Goal: Information Seeking & Learning: Check status

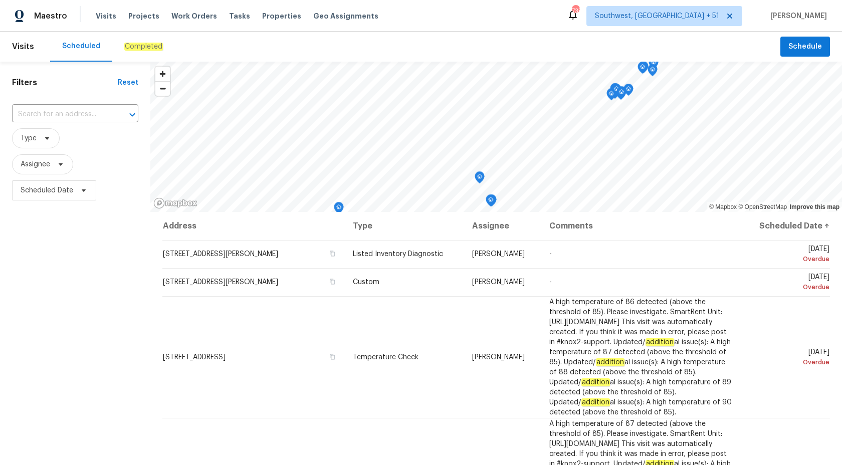
click at [147, 42] on div "Completed" at bounding box center [143, 47] width 39 height 10
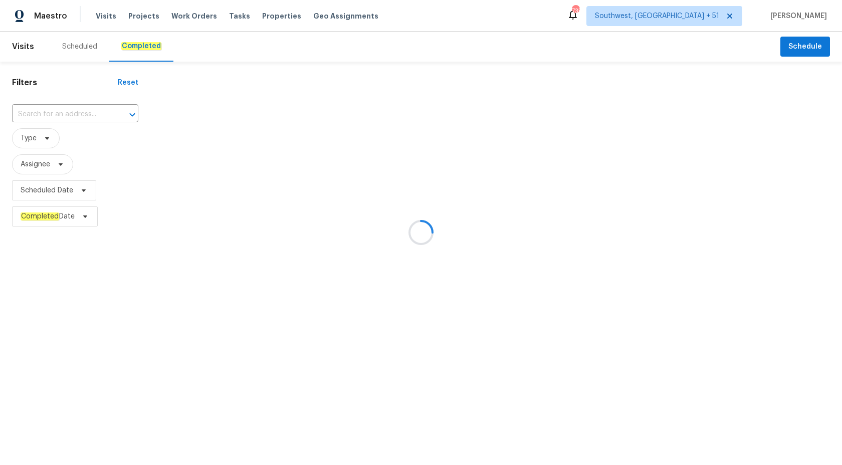
click at [44, 112] on div at bounding box center [421, 232] width 842 height 465
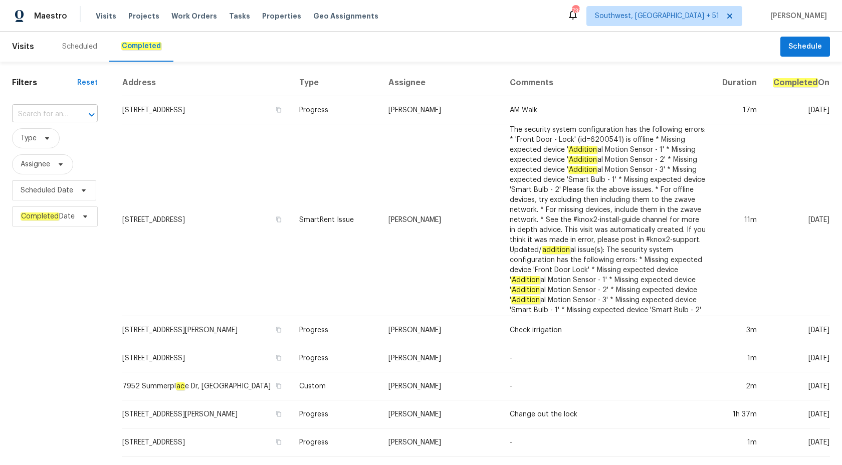
click at [44, 112] on input "text" at bounding box center [41, 115] width 58 height 16
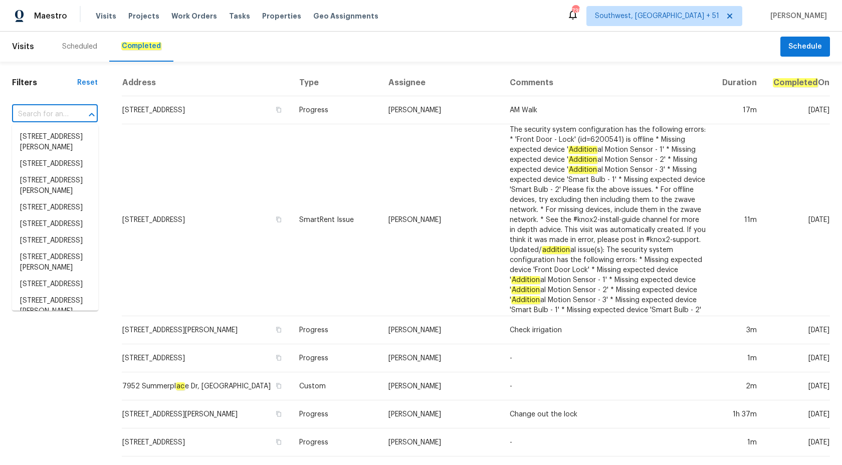
paste input "[STREET_ADDRESS]"
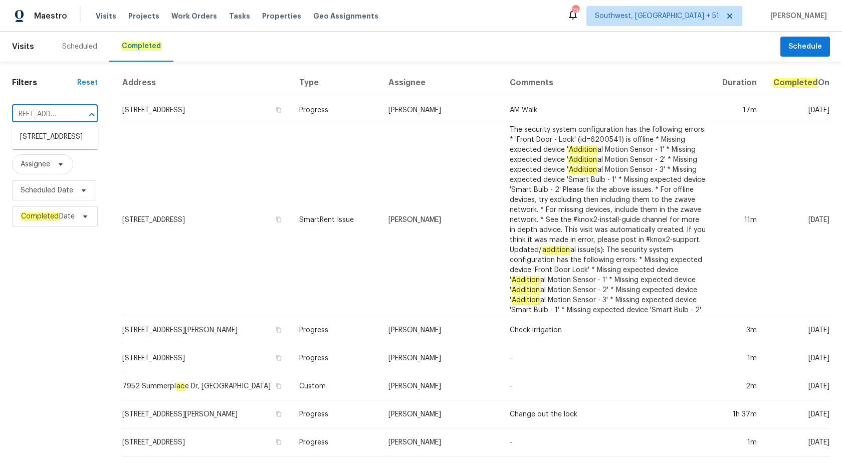
type input "[STREET_ADDRESS]"
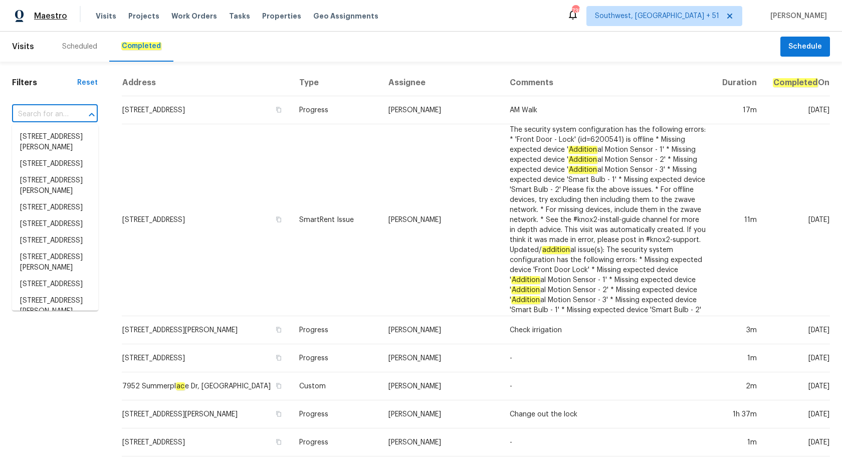
click at [57, 13] on span "Maestro" at bounding box center [50, 16] width 33 height 10
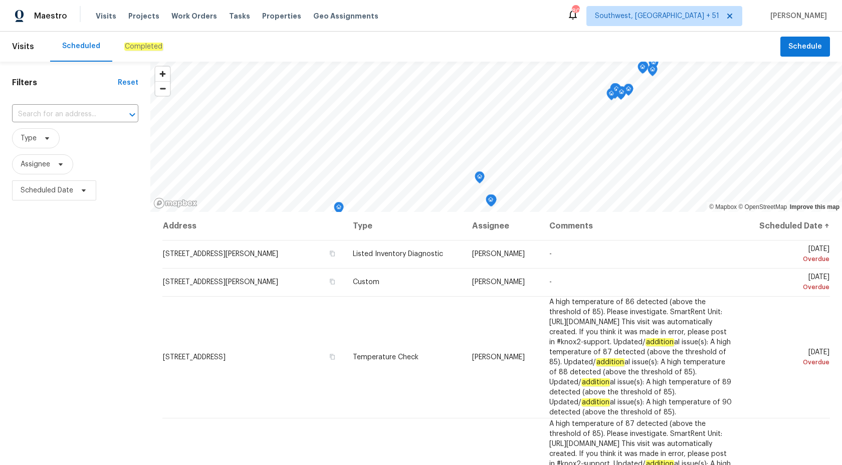
click at [136, 45] on em "Completed" at bounding box center [143, 47] width 39 height 8
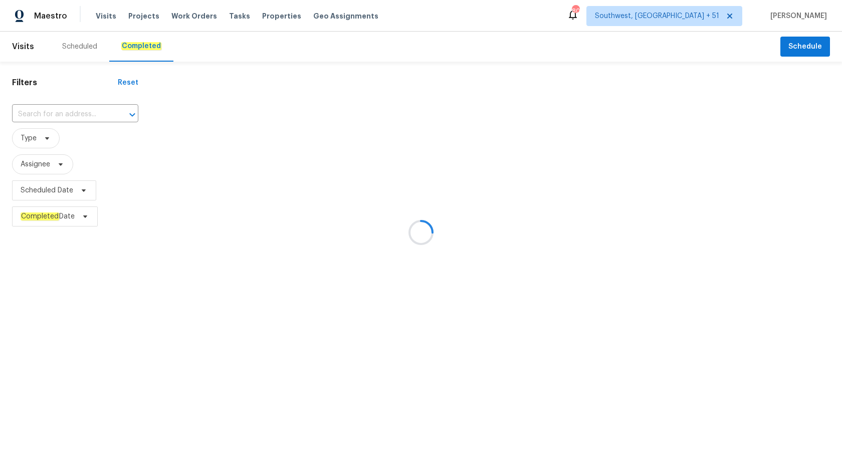
click at [72, 108] on div at bounding box center [421, 232] width 842 height 465
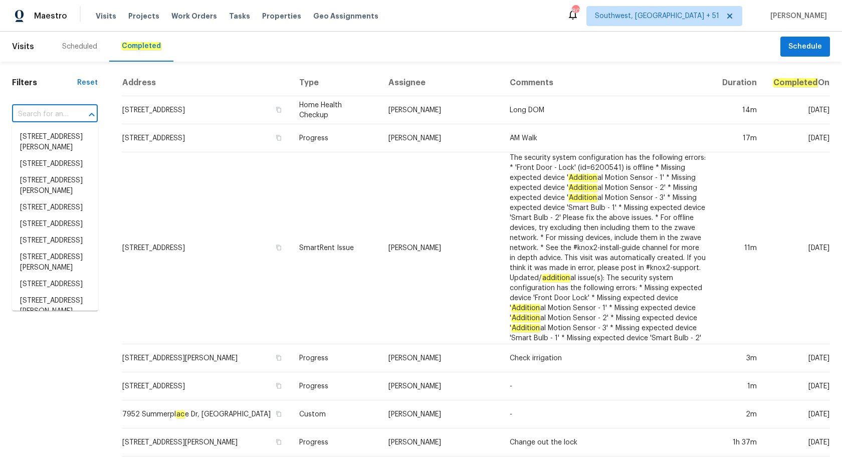
click at [66, 112] on input "text" at bounding box center [41, 115] width 58 height 16
click at [67, 114] on input "text" at bounding box center [41, 115] width 58 height 16
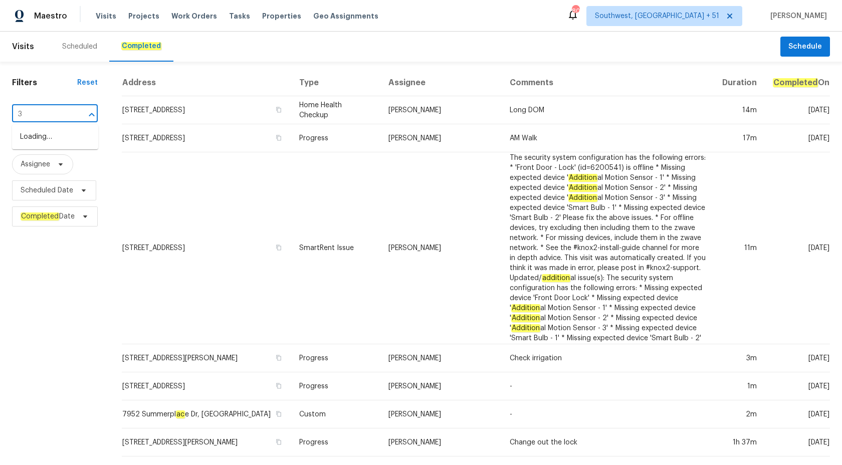
paste input "013 S 102nd Ln, Tolleson, AZ 85353"
type input "3013 S 102nd Ln, Tolleson, AZ 85353"
click at [77, 142] on li "3013 S 102nd Ln, Tolleson, AZ 85353" at bounding box center [55, 142] width 86 height 27
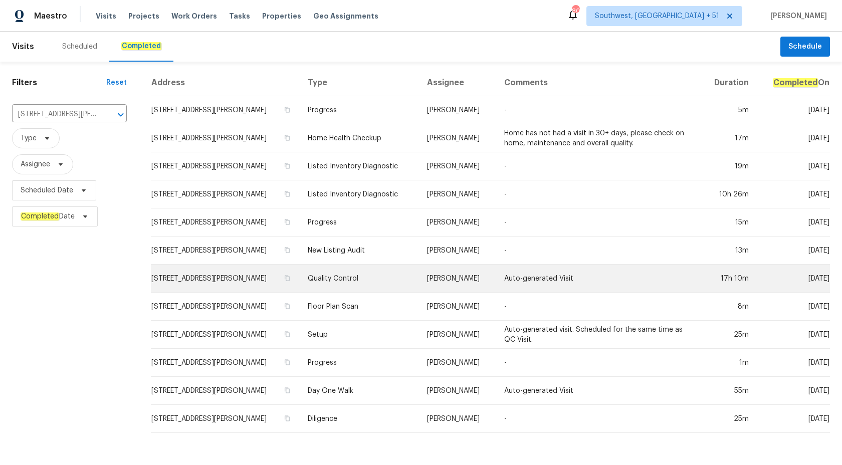
click at [446, 274] on td "Nick Pulliam" at bounding box center [457, 279] width 77 height 28
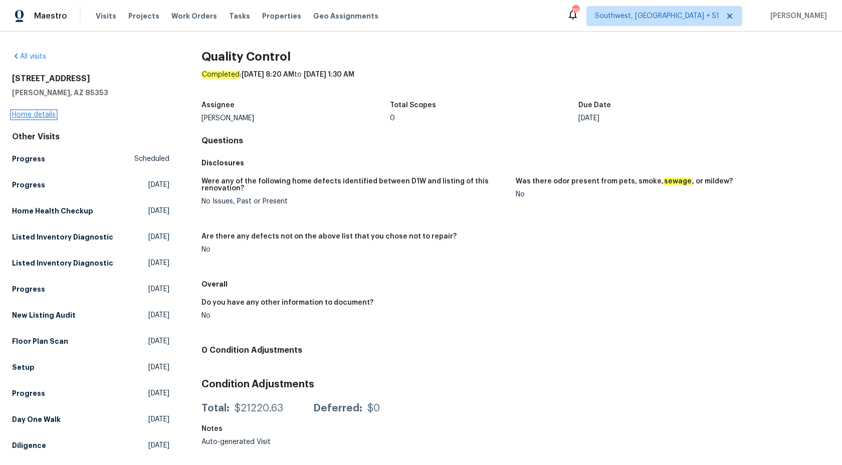
click at [34, 114] on link "Home details" at bounding box center [34, 114] width 44 height 7
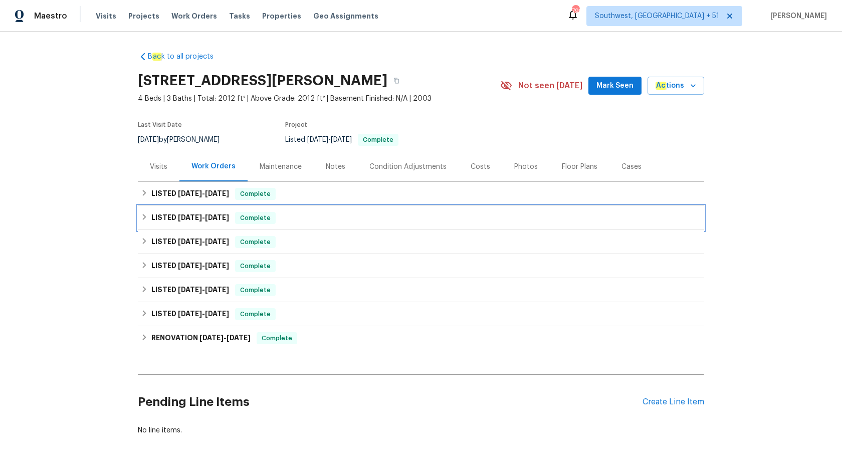
click at [216, 223] on h6 "LISTED 7/1/25 - 7/4/25" at bounding box center [190, 218] width 78 height 12
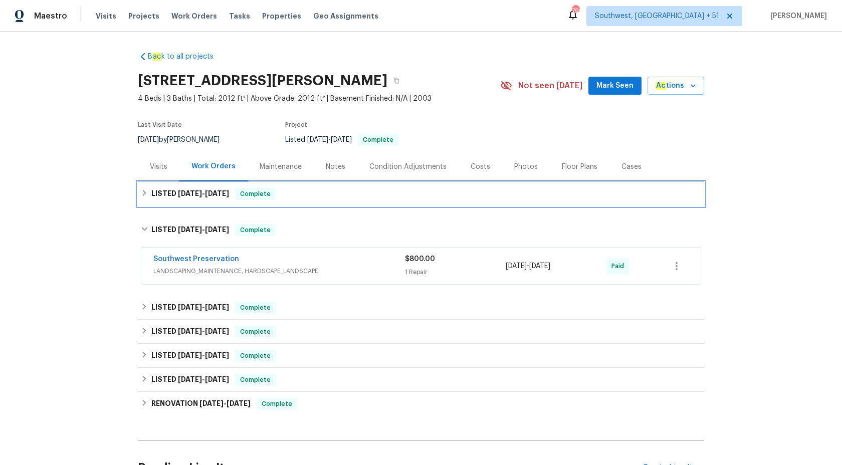
click at [238, 188] on div "LISTED 8/12/25 - 8/15/25 Complete" at bounding box center [421, 194] width 560 height 12
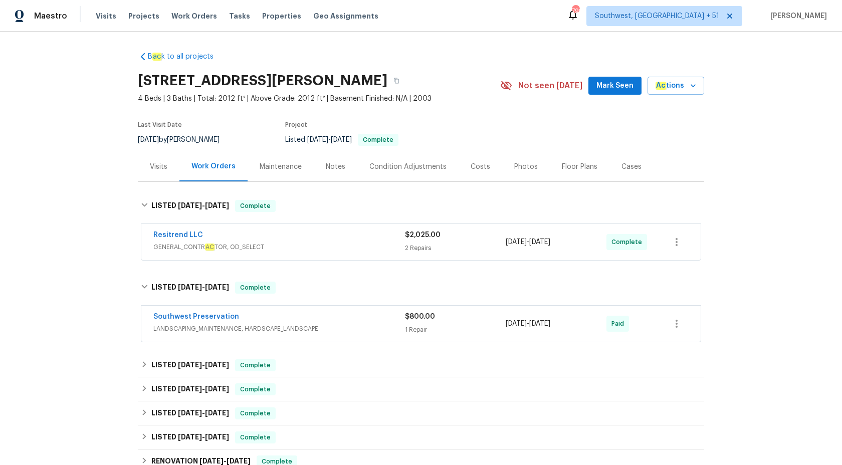
click at [334, 246] on span "GENERAL_CONTR AC TOR, OD_SELECT" at bounding box center [279, 247] width 252 height 10
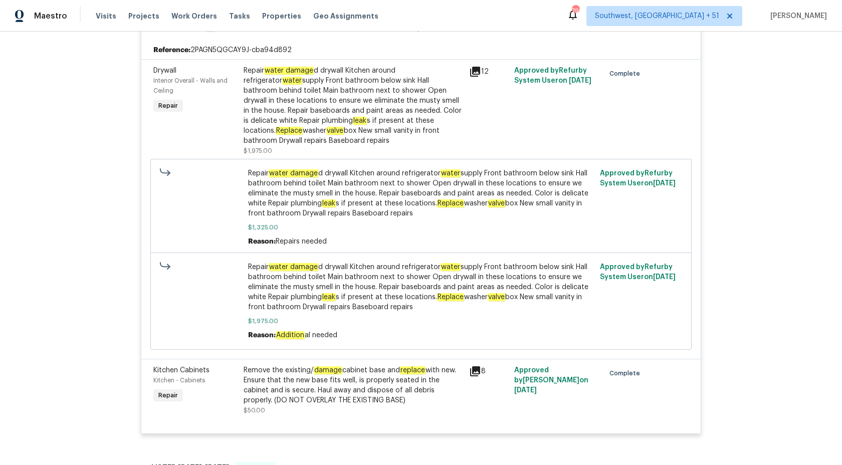
scroll to position [272, 0]
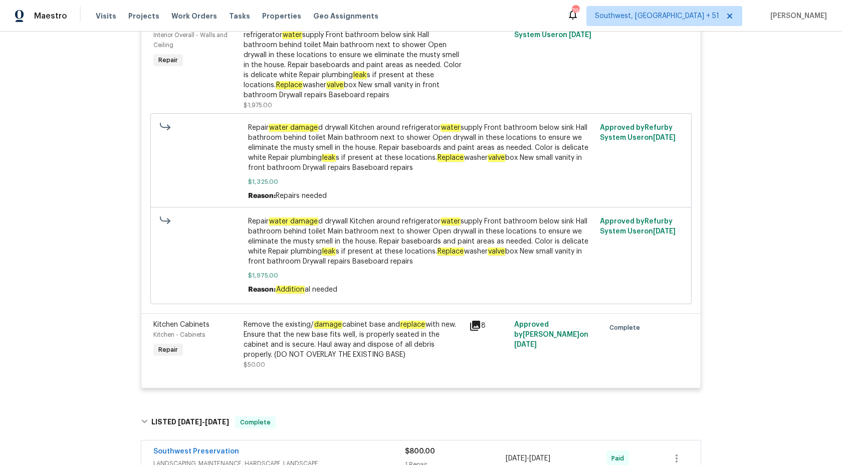
click at [331, 85] on div "Repair water damage d drywall Kitchen around refrigerator water supply Front ba…" at bounding box center [353, 60] width 219 height 80
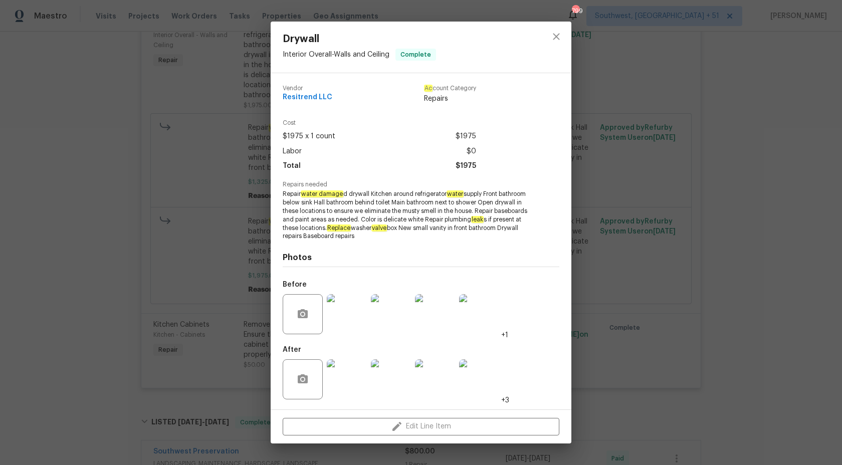
copy span "Repair water damage d drywall Kitchen around refrigerator"
drag, startPoint x: 283, startPoint y: 193, endPoint x: 450, endPoint y: 190, distance: 167.4
click at [450, 191] on span "Repair water damage d drywall Kitchen around refrigerator water supply Front ba…" at bounding box center [407, 215] width 249 height 51
click at [413, 203] on span "Repair water damage d drywall Kitchen around refrigerator water supply Front ba…" at bounding box center [407, 215] width 249 height 51
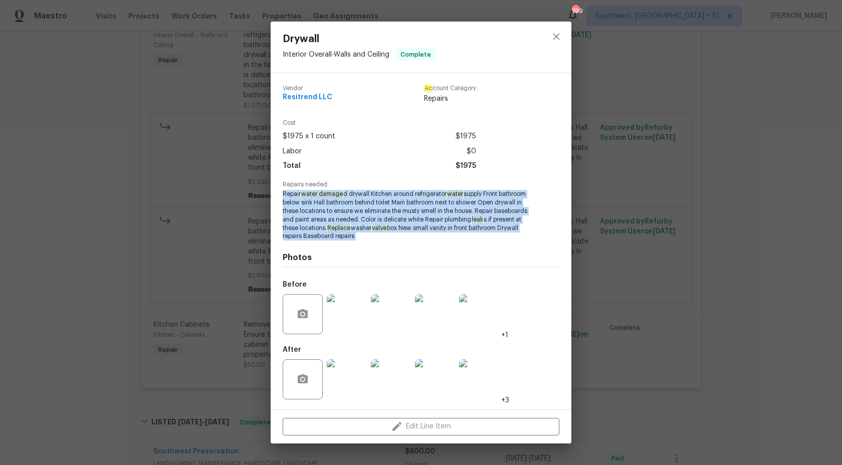
click at [413, 203] on span "Repair water damage d drywall Kitchen around refrigerator water supply Front ba…" at bounding box center [407, 215] width 249 height 51
copy span "Repair water damage d drywall Kitchen around refrigerator water supply Front ba…"
click at [461, 212] on span "Repair water damage d drywall Kitchen around refrigerator water supply Front ba…" at bounding box center [407, 215] width 249 height 51
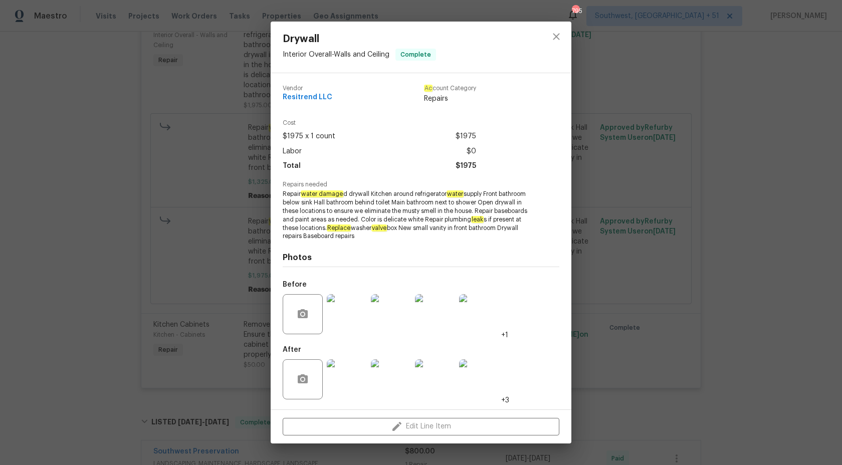
click at [123, 118] on div "Drywall Interior Overall - Walls and Ceiling Complete Vendor Resitrend LLC Ac c…" at bounding box center [421, 232] width 842 height 465
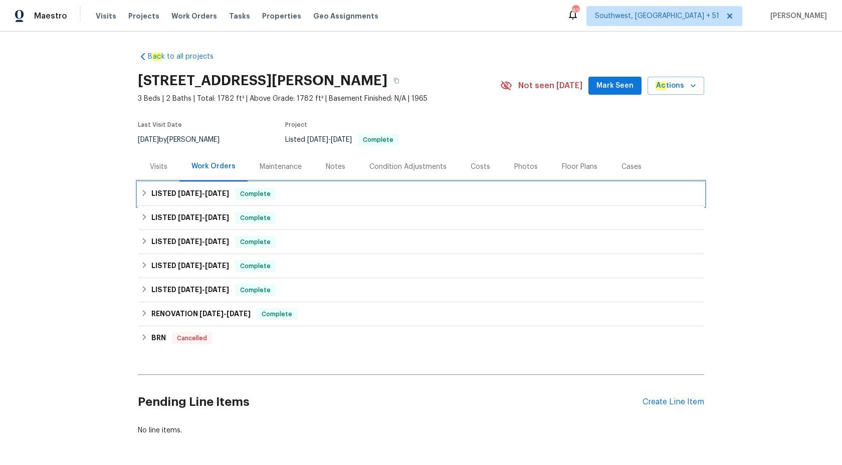
click at [236, 200] on div "LISTED 8/21/25 - 8/22/25 Complete" at bounding box center [421, 194] width 566 height 24
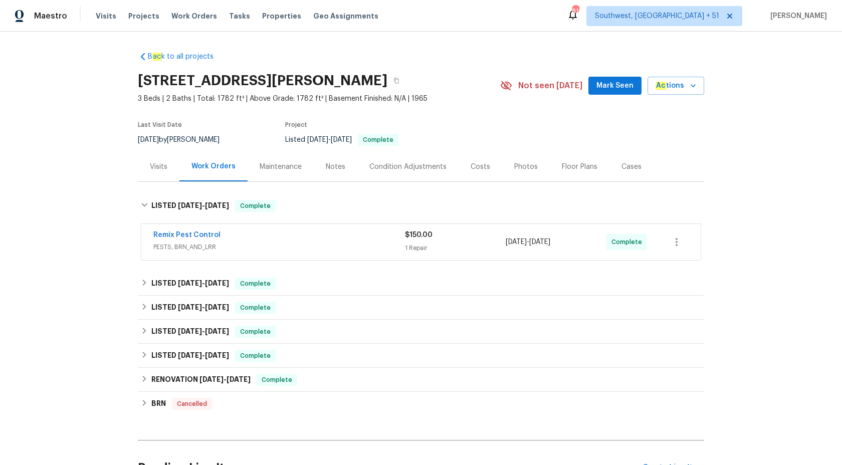
click at [313, 239] on div "Remix Pest Control" at bounding box center [279, 236] width 252 height 12
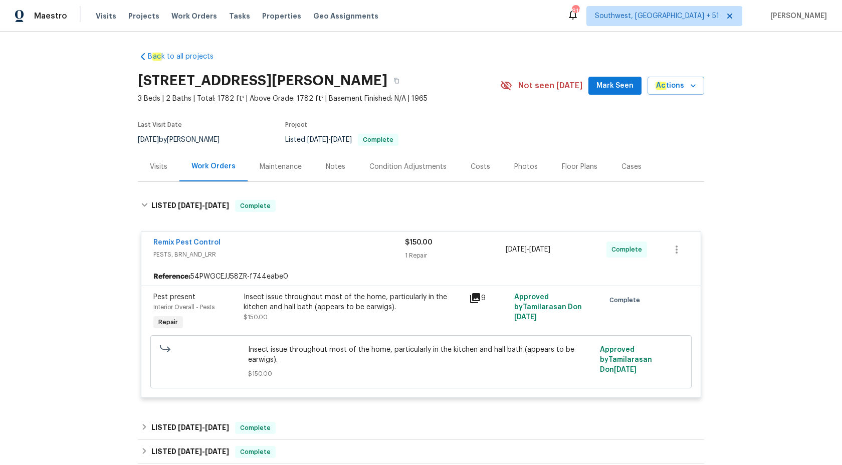
click at [342, 318] on div "Insect issue throughout most of the home, particularly in the kitchen and hall …" at bounding box center [353, 307] width 219 height 30
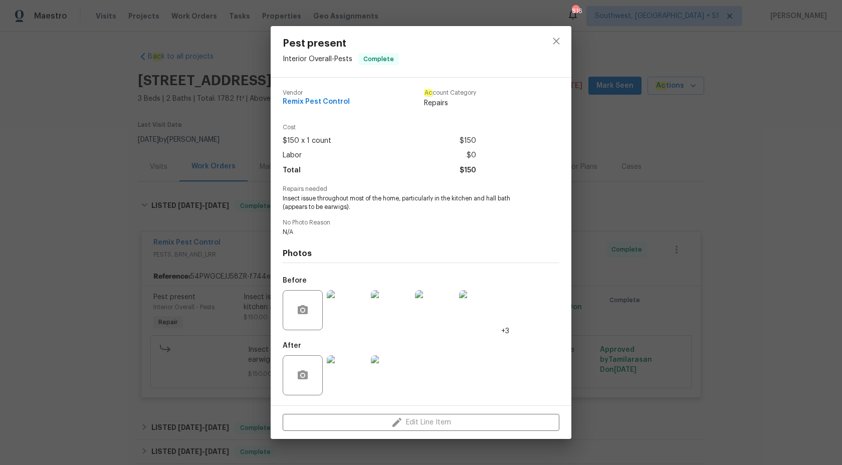
click at [755, 223] on div "Pest present Interior Overall - Pests Complete Vendor Remix Pest Control Ac cou…" at bounding box center [421, 232] width 842 height 465
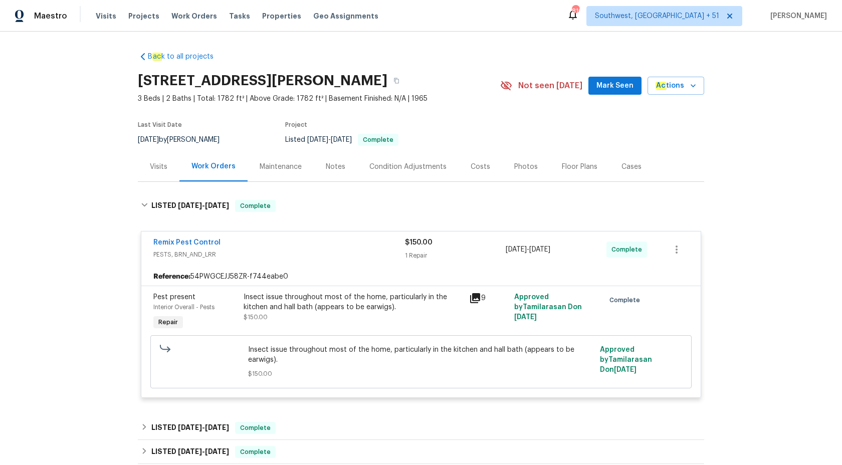
click at [405, 308] on div "Insect issue throughout most of the home, particularly in the kitchen and hall …" at bounding box center [353, 302] width 219 height 20
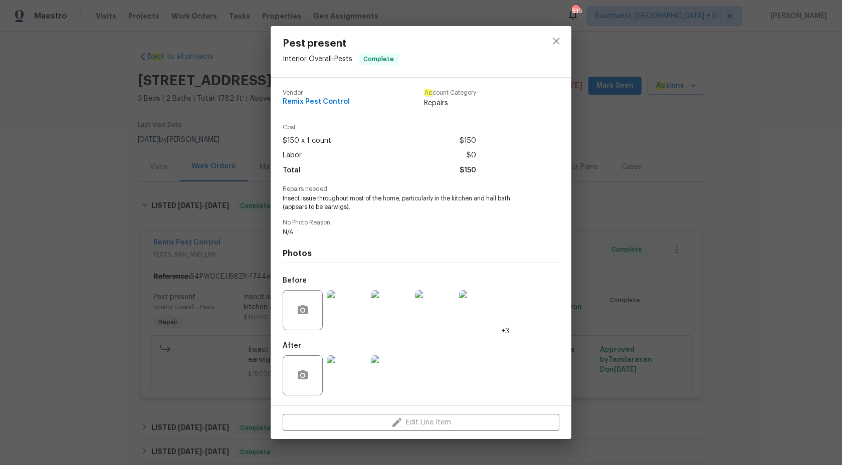
click at [359, 102] on div "Vendor Remix Pest Control Ac count Category Repairs" at bounding box center [379, 99] width 193 height 19
copy span "Remix Pest Control"
click at [837, 253] on div "Pest present Interior Overall - Pests Complete Vendor Remix Pest Control Ac cou…" at bounding box center [421, 232] width 842 height 465
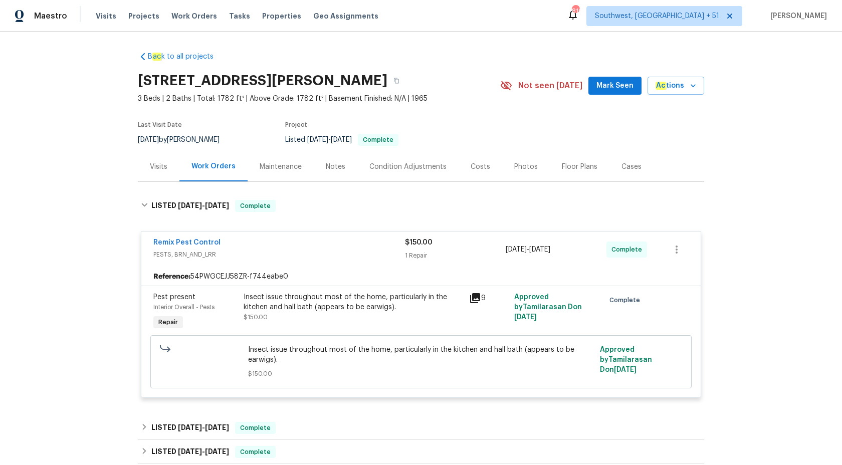
click at [430, 257] on div "1 Repair" at bounding box center [455, 256] width 101 height 10
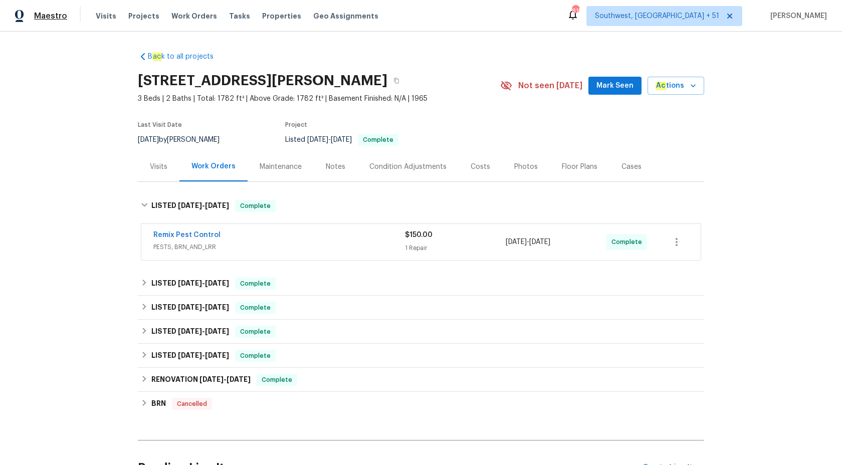
click at [55, 15] on span "Maestro" at bounding box center [50, 16] width 33 height 10
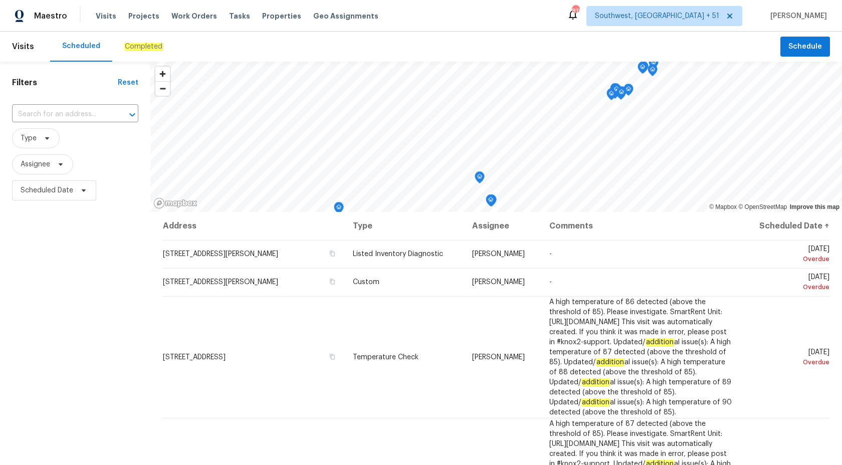
click at [136, 44] on em "Completed" at bounding box center [143, 47] width 39 height 8
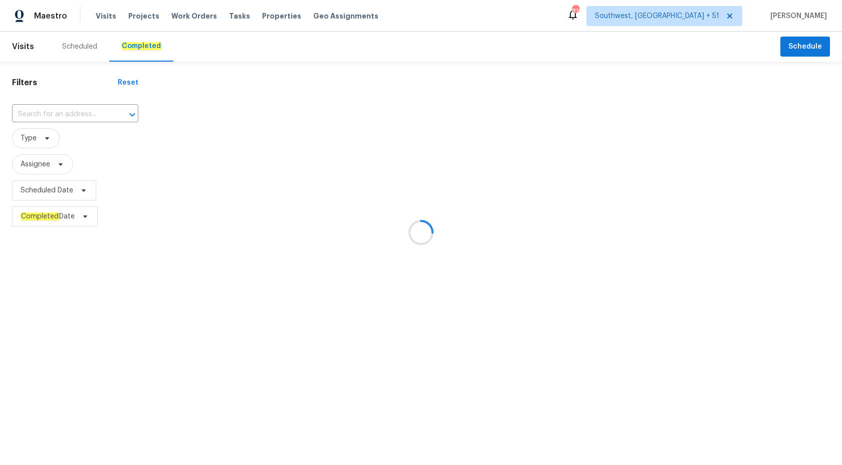
click at [136, 44] on div at bounding box center [421, 232] width 842 height 465
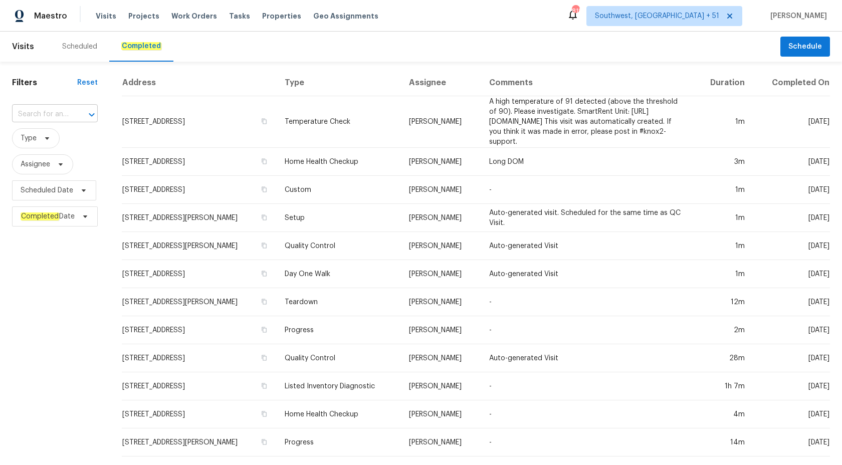
click at [51, 116] on input "text" at bounding box center [41, 115] width 58 height 16
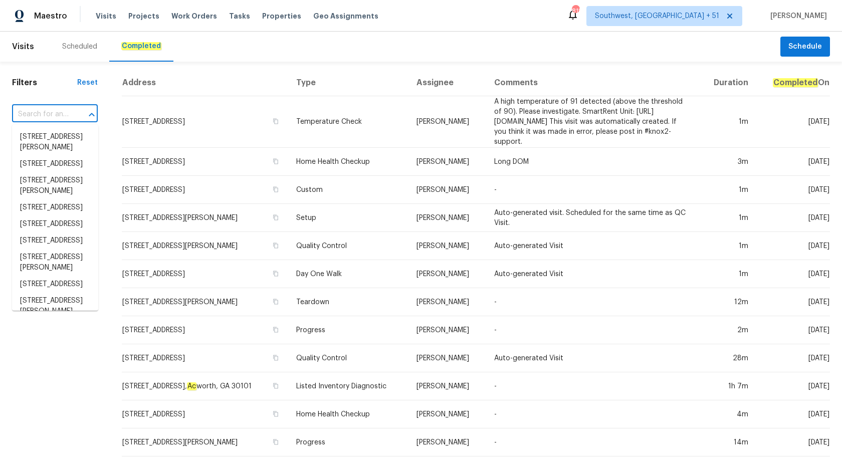
paste input "3646 Dovetail Ln S, Lakeland, FL 33812"
type input "3646 Dovetail Ln S, Lakeland, FL 33812"
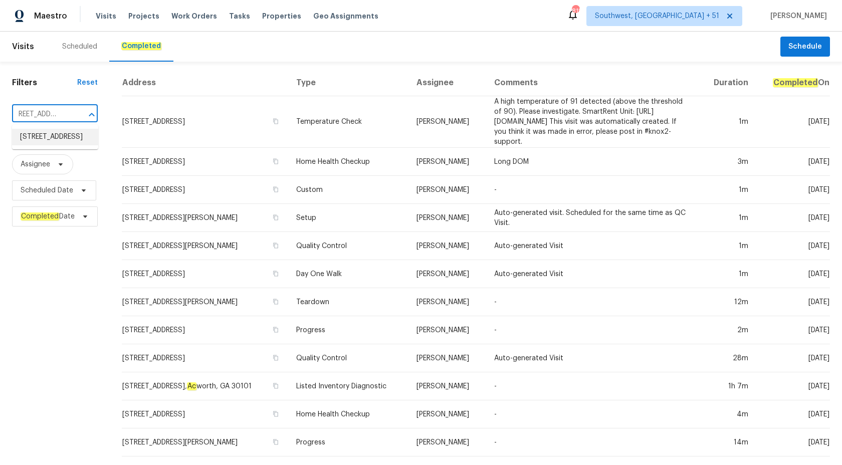
click at [54, 136] on li "3646 Dovetail Ln S, Lakeland, FL 33812" at bounding box center [55, 137] width 86 height 17
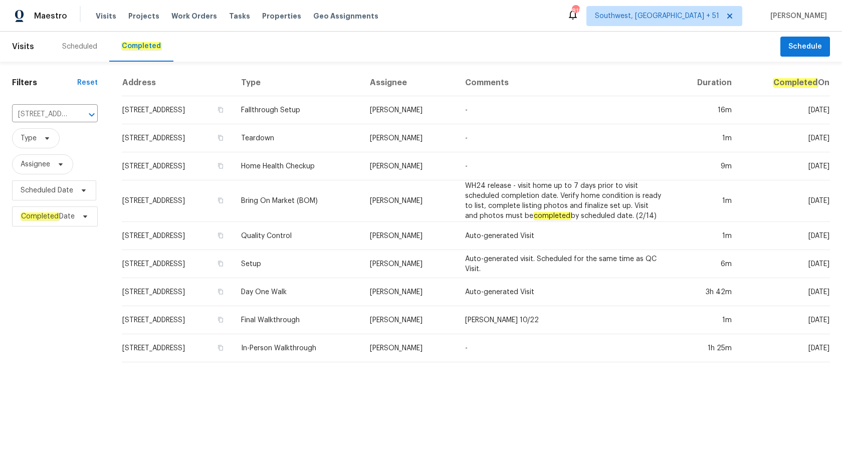
click at [438, 138] on td "Nick Christian" at bounding box center [409, 138] width 95 height 28
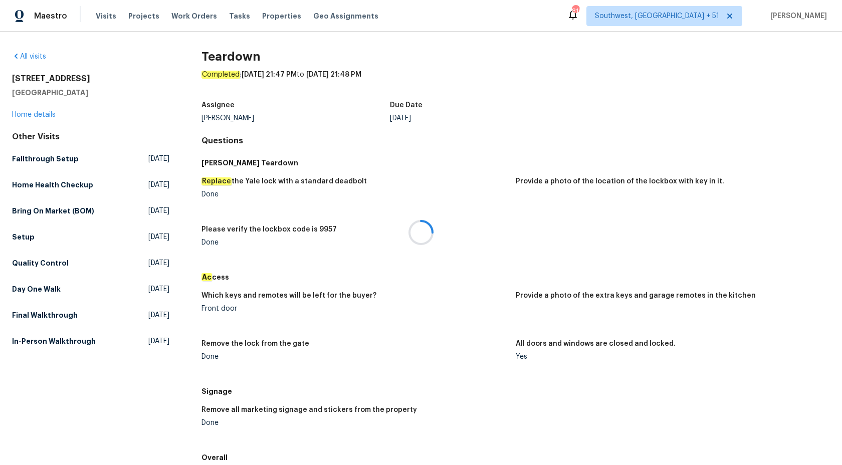
click at [37, 114] on div at bounding box center [421, 232] width 842 height 465
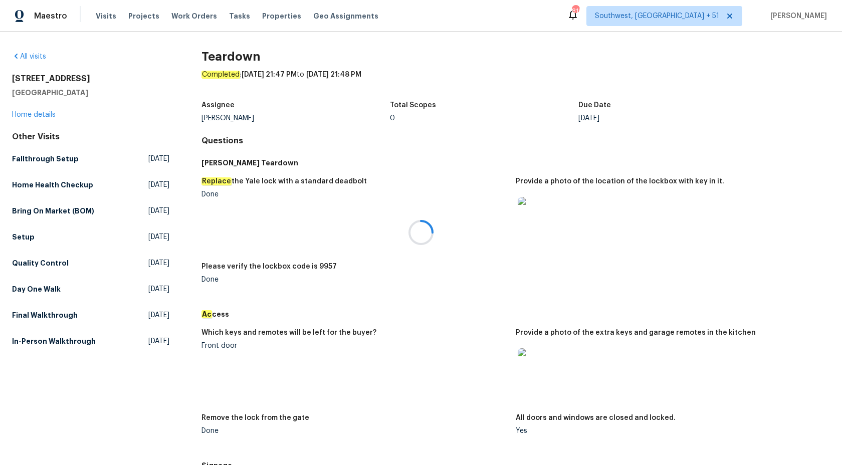
click at [37, 114] on div at bounding box center [421, 232] width 842 height 465
click at [37, 115] on link "Home details" at bounding box center [34, 114] width 44 height 7
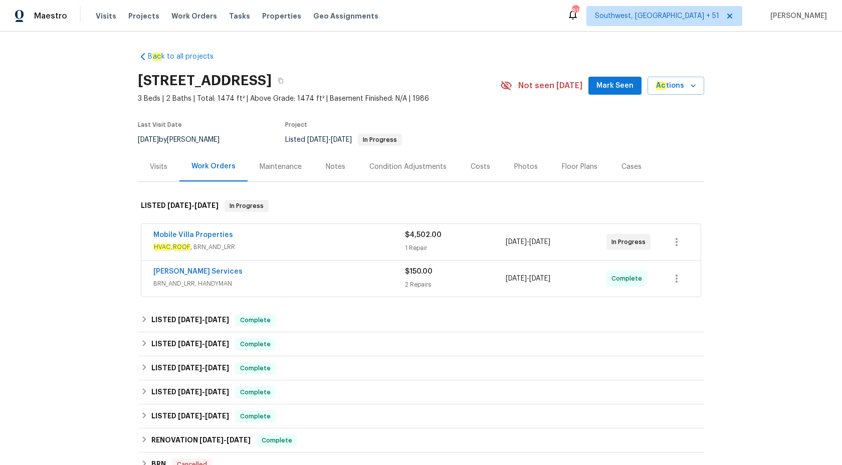
click at [305, 275] on div "Gabler Services" at bounding box center [279, 273] width 252 height 12
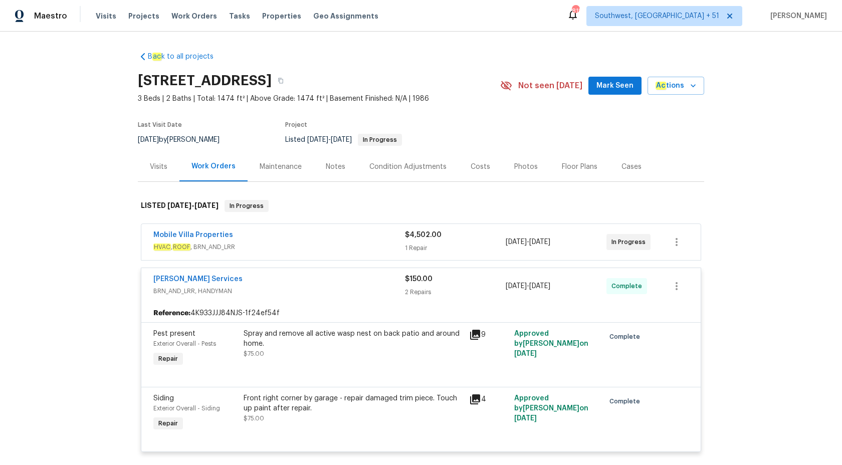
scroll to position [82, 0]
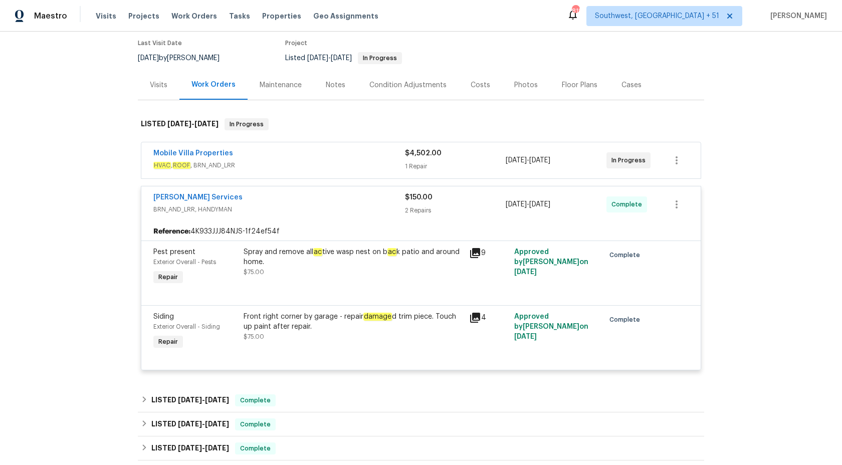
click at [387, 160] on span "HVAC , ROOF , BRN_AND_LRR" at bounding box center [279, 165] width 252 height 10
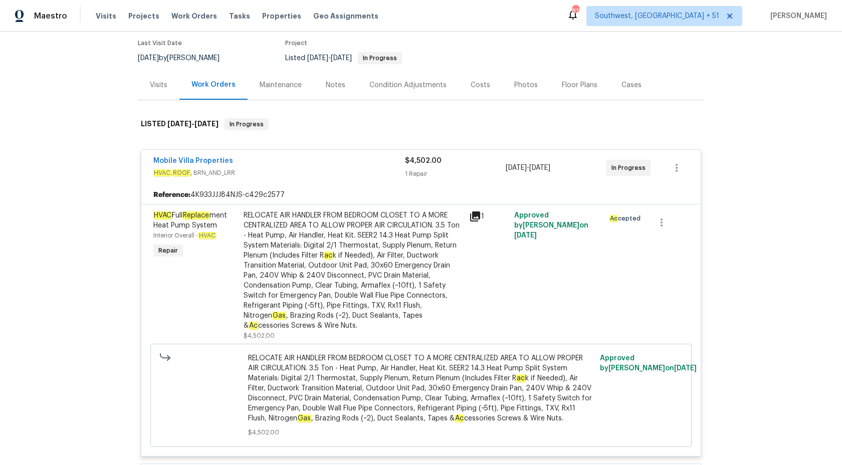
click at [389, 166] on div "Mobile Villa Properties" at bounding box center [279, 162] width 252 height 12
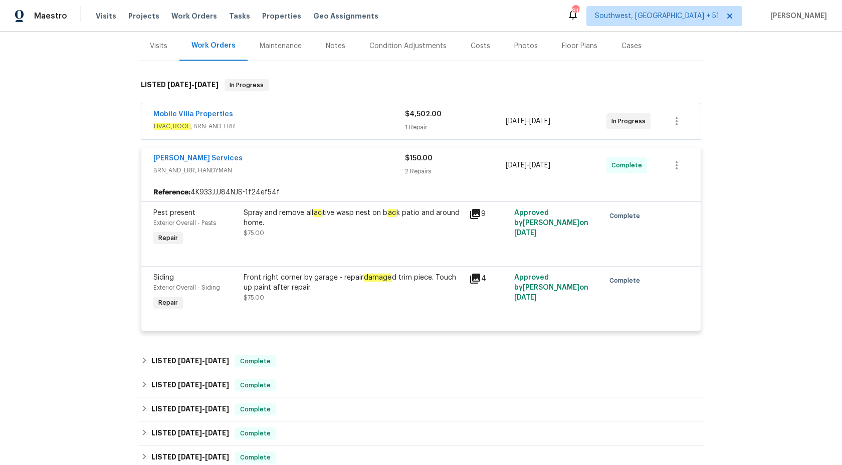
scroll to position [172, 0]
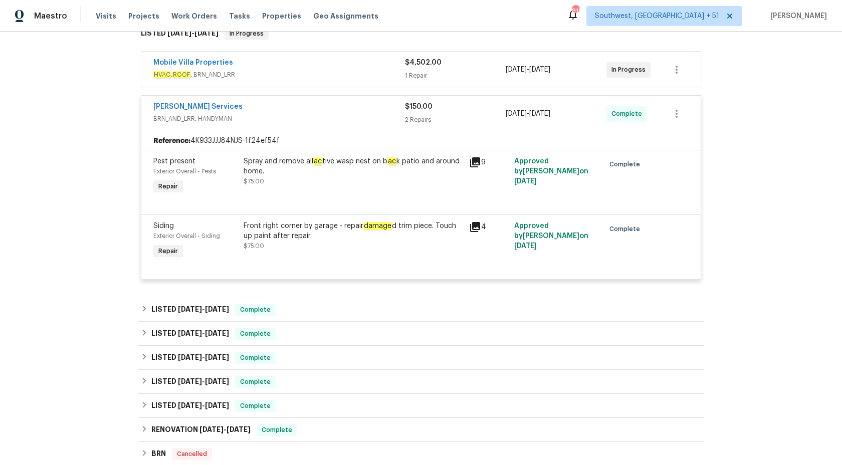
click at [313, 176] on div "Spray and remove all ac tive wasp nest on b ac k patio and around home." at bounding box center [353, 166] width 219 height 20
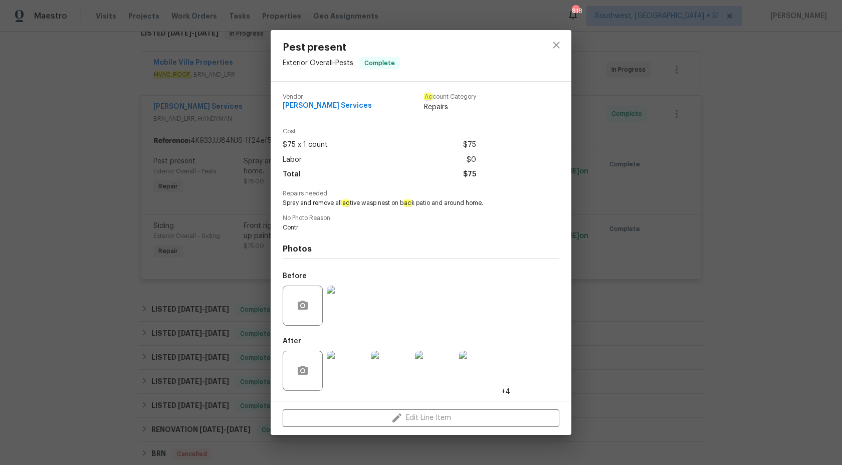
click at [713, 174] on div "Pest present Exterior Overall - Pests Complete Vendor Gabler Services Ac count …" at bounding box center [421, 232] width 842 height 465
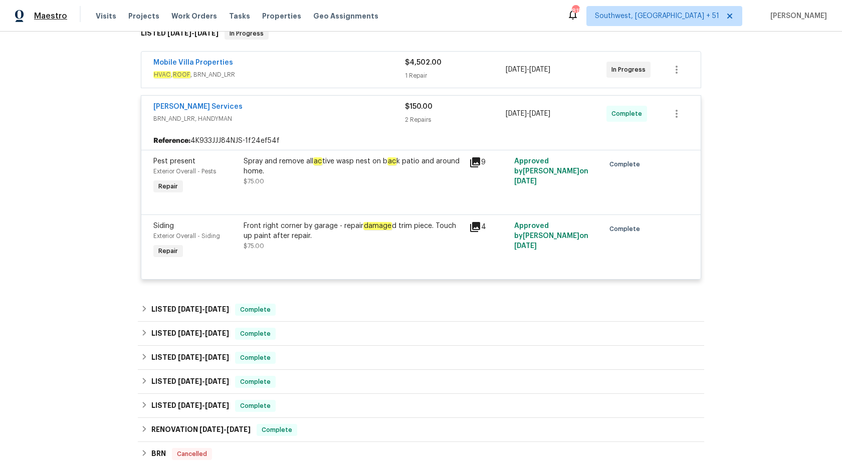
click at [46, 17] on span "Maestro" at bounding box center [50, 16] width 33 height 10
